Goal: Task Accomplishment & Management: Complete application form

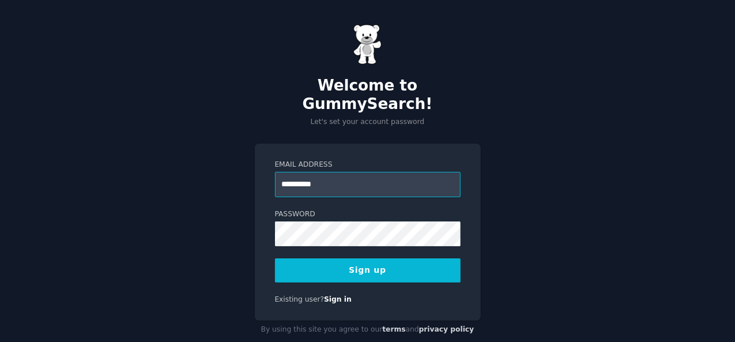
type input "**********"
drag, startPoint x: 525, startPoint y: 313, endPoint x: 385, endPoint y: 253, distance: 152.1
click at [385, 258] on button "Sign up" at bounding box center [368, 270] width 186 height 24
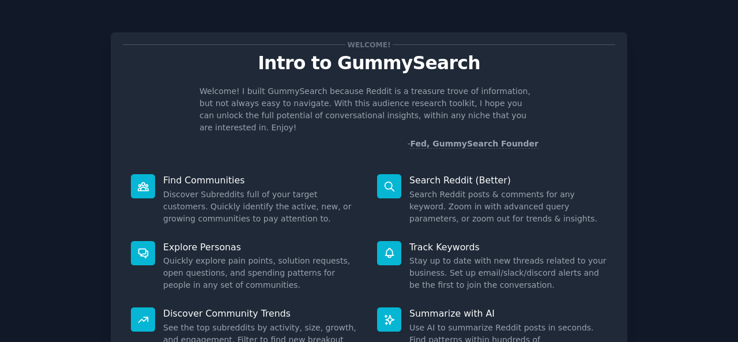
scroll to position [108, 0]
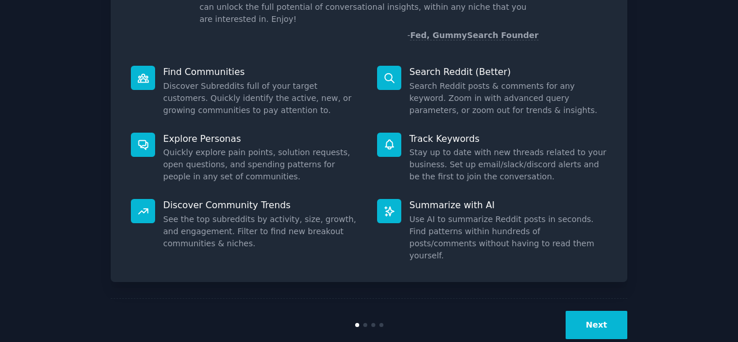
click at [612, 311] on button "Next" at bounding box center [597, 325] width 62 height 28
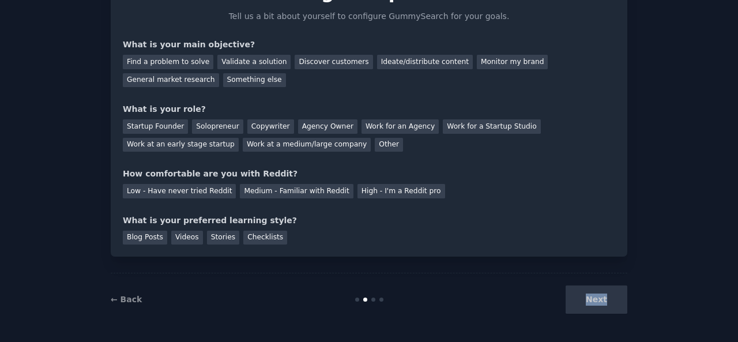
click at [612, 303] on div "Next" at bounding box center [541, 299] width 172 height 28
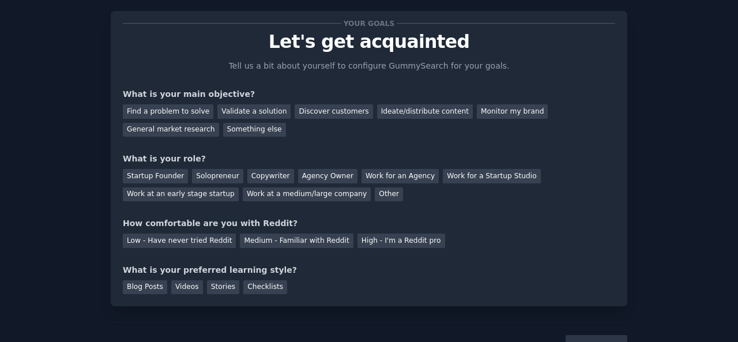
click at [514, 250] on div "Your goals Let's get acquainted Tell us a bit about yourself to configure Gummy…" at bounding box center [369, 158] width 492 height 271
